Goal: Information Seeking & Learning: Learn about a topic

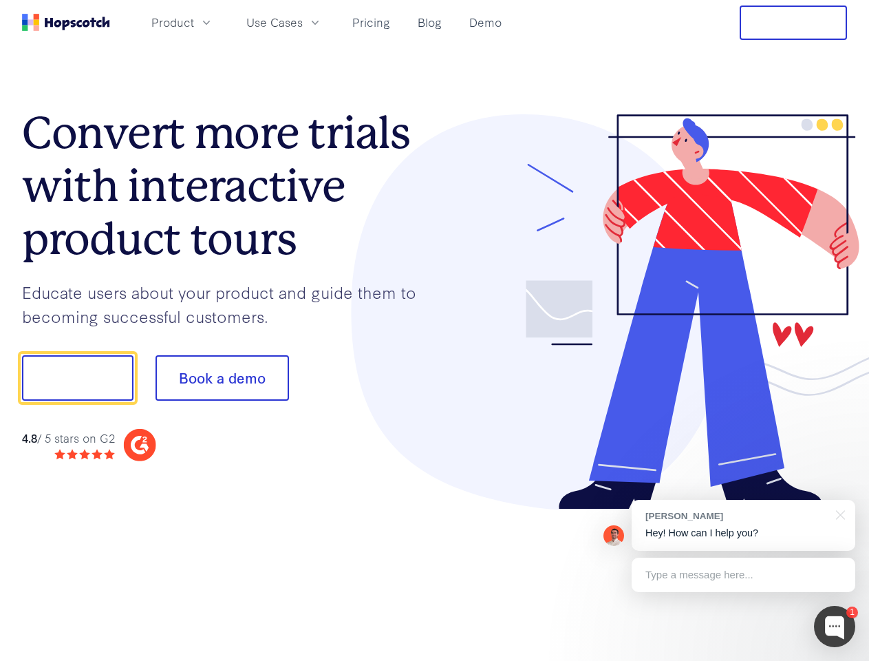
click at [435, 330] on div at bounding box center [641, 312] width 413 height 396
click at [194, 22] on span "Product" at bounding box center [172, 22] width 43 height 17
click at [303, 22] on span "Use Cases" at bounding box center [274, 22] width 56 height 17
click at [794, 23] on button "Free Trial" at bounding box center [793, 23] width 107 height 34
click at [77, 378] on button "Show me!" at bounding box center [78, 377] width 112 height 45
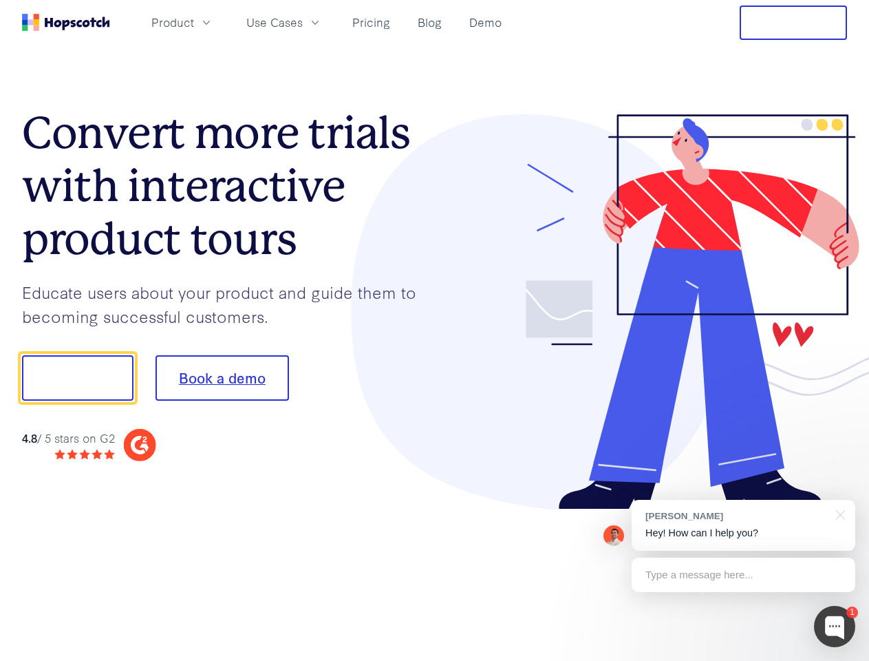
click at [222, 378] on button "Book a demo" at bounding box center [223, 377] width 134 height 45
click at [835, 626] on div at bounding box center [834, 626] width 41 height 41
click at [743, 525] on div "[PERSON_NAME] Hey! How can I help you?" at bounding box center [744, 525] width 224 height 51
click at [838, 660] on div "1 [PERSON_NAME] Hey! How can I help you? Type a message here... Free live chat …" at bounding box center [434, 661] width 869 height 0
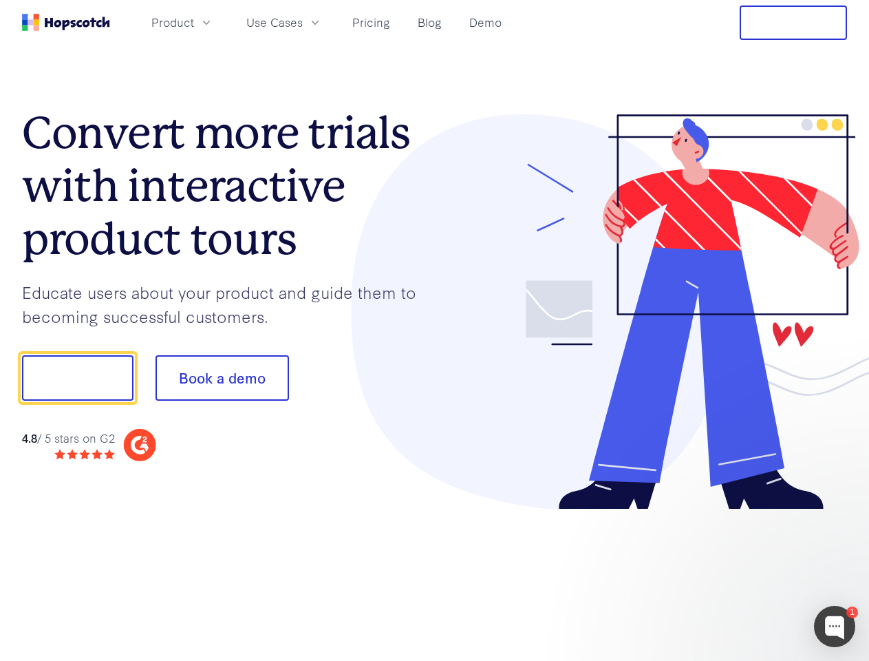
click at [743, 575] on div at bounding box center [726, 468] width 258 height 275
